Goal: Navigation & Orientation: Find specific page/section

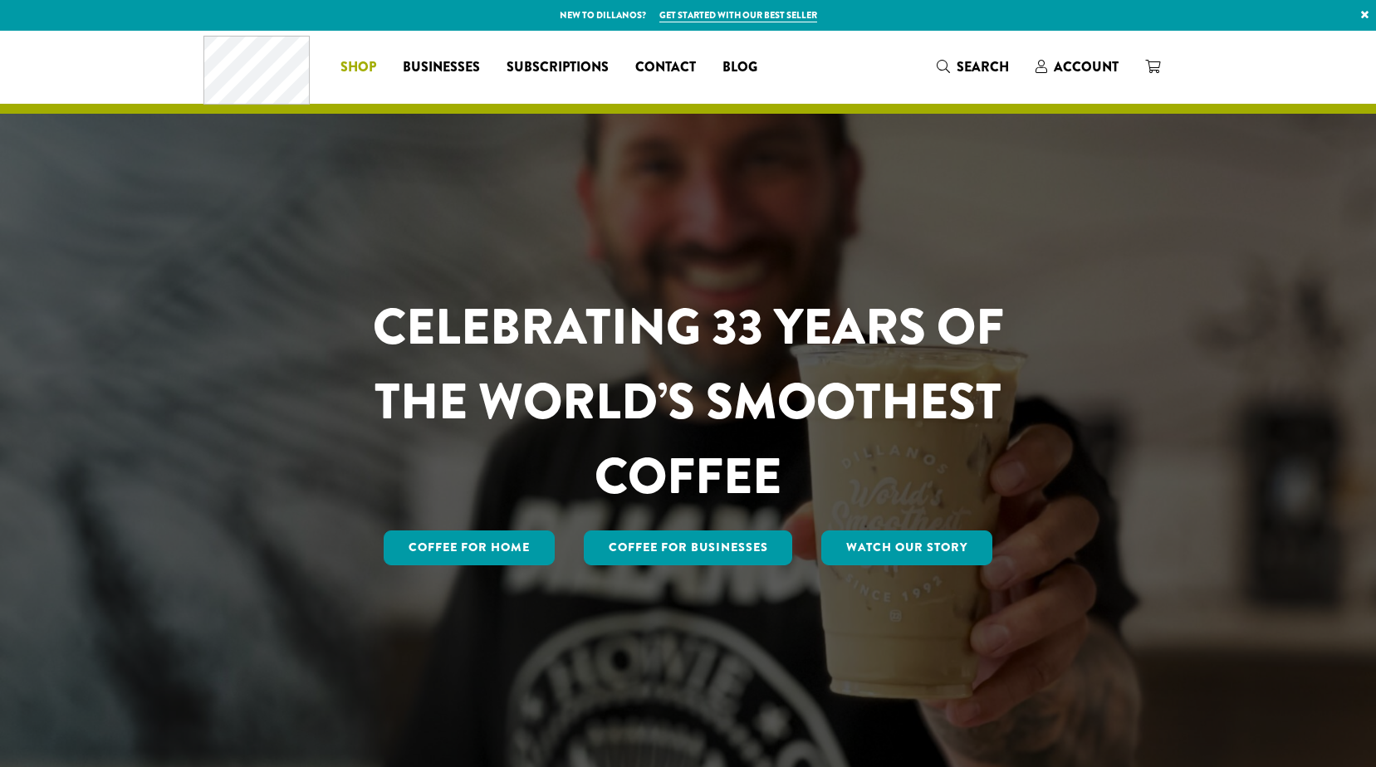
click at [347, 65] on span "Shop" at bounding box center [358, 67] width 36 height 21
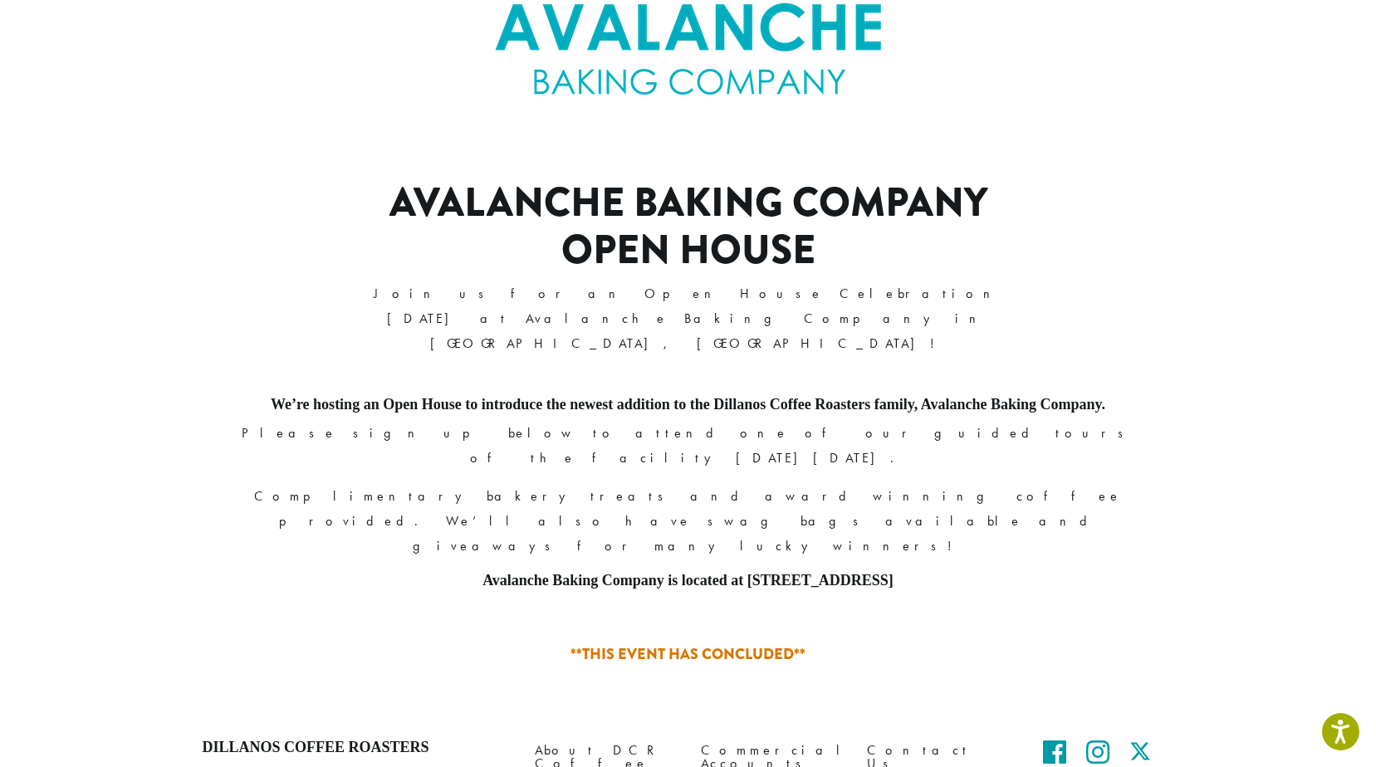
scroll to position [503, 0]
